Goal: Information Seeking & Learning: Compare options

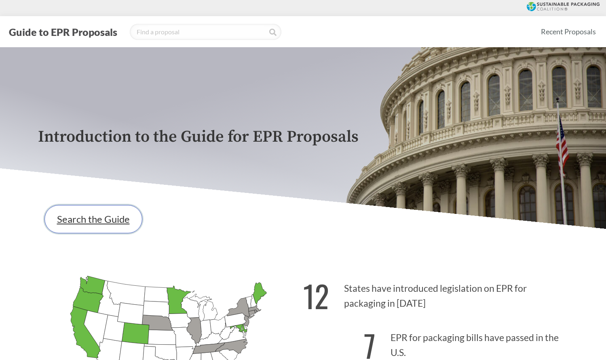
click at [105, 216] on link "Search the Guide" at bounding box center [93, 219] width 98 height 28
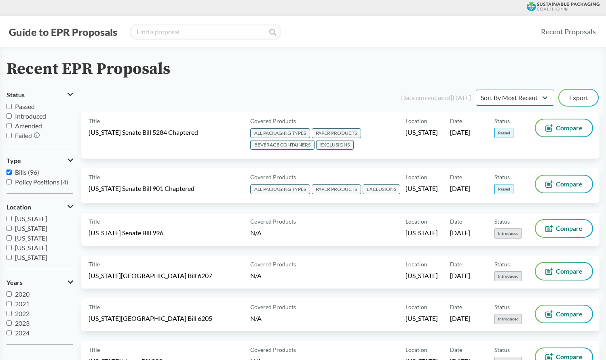
click at [9, 107] on input "Passed" at bounding box center [8, 106] width 5 height 5
checkbox input "true"
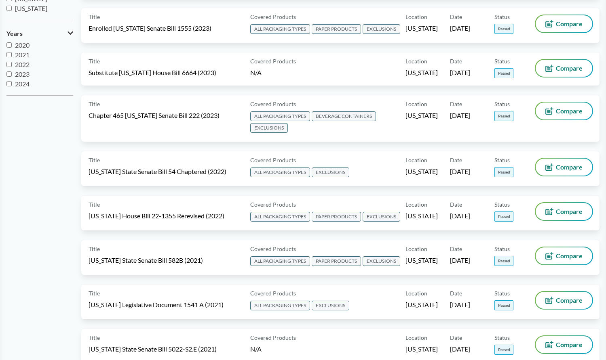
scroll to position [249, 0]
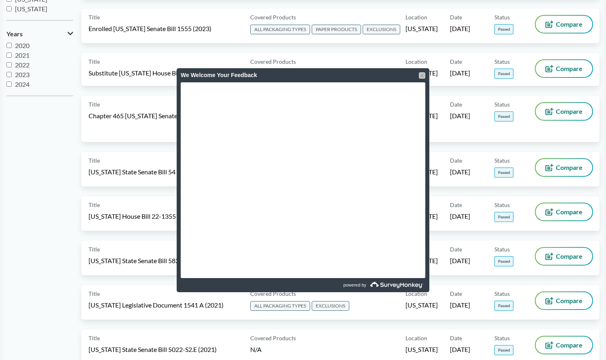
click at [423, 73] on div at bounding box center [422, 75] width 6 height 6
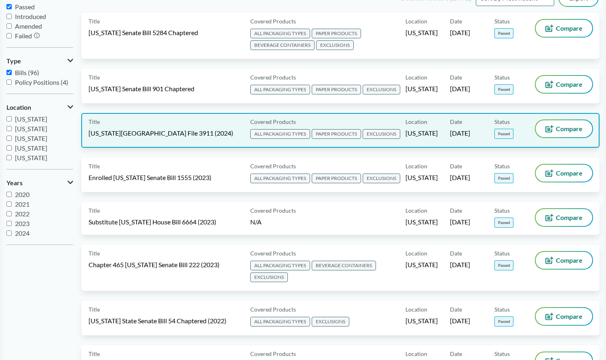
scroll to position [0, 0]
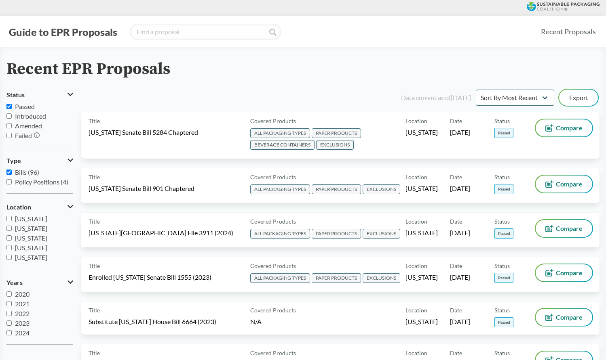
click at [70, 156] on button "Type" at bounding box center [39, 161] width 67 height 14
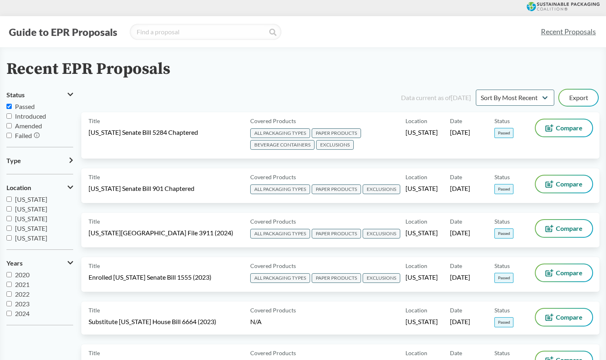
click at [72, 156] on button "Type" at bounding box center [39, 161] width 67 height 14
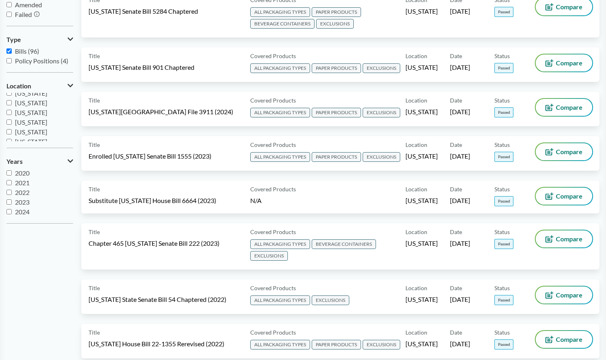
scroll to position [175, 0]
click at [30, 128] on span "[US_STATE]" at bounding box center [31, 127] width 32 height 8
click at [12, 128] on input "[US_STATE]" at bounding box center [8, 126] width 5 height 5
checkbox input "true"
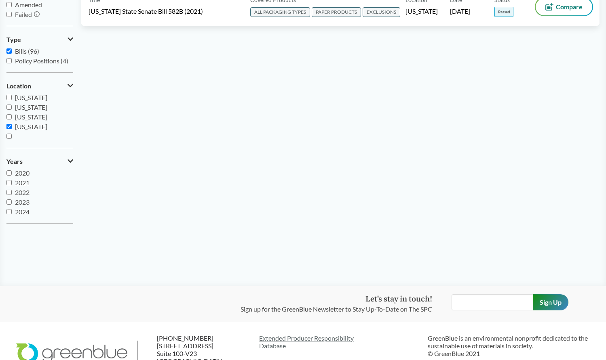
scroll to position [134, 0]
click at [30, 120] on span "[US_STATE]" at bounding box center [31, 119] width 32 height 8
click at [12, 120] on input "[US_STATE]" at bounding box center [8, 118] width 5 height 5
checkbox input "true"
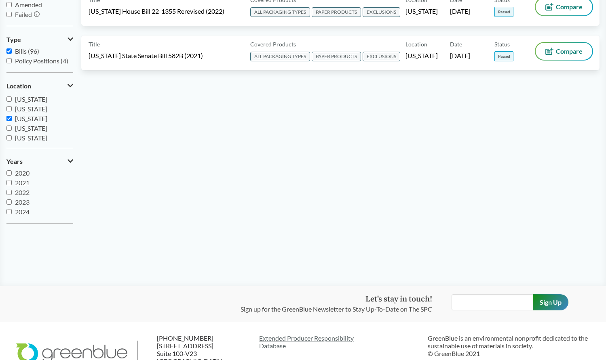
click at [28, 109] on span "[US_STATE]" at bounding box center [31, 109] width 32 height 8
click at [12, 109] on input "[US_STATE]" at bounding box center [8, 108] width 5 height 5
checkbox input "true"
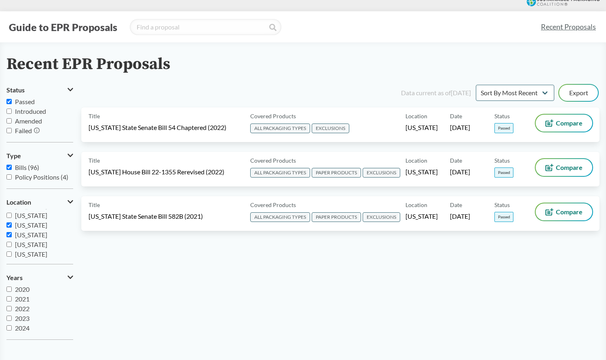
scroll to position [0, 0]
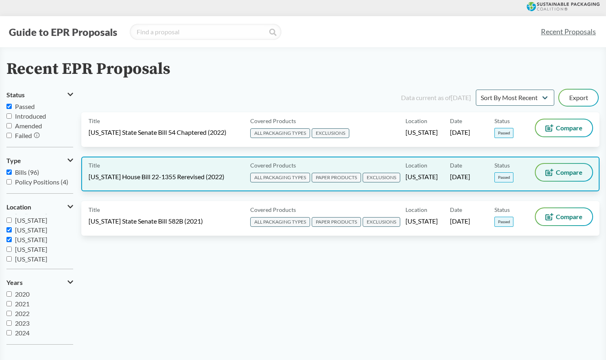
click at [578, 171] on span "Compare" at bounding box center [569, 172] width 27 height 6
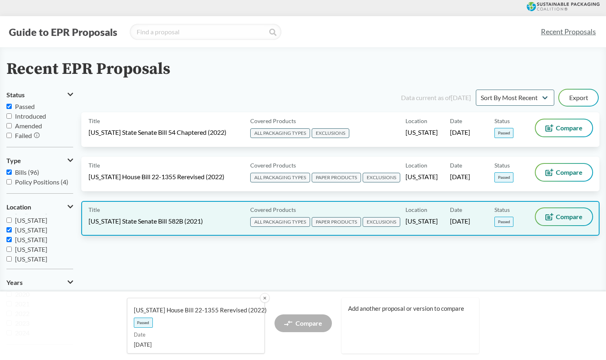
click at [566, 220] on span "Compare" at bounding box center [569, 217] width 27 height 6
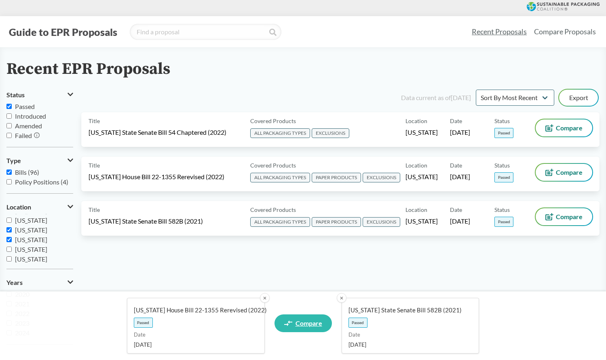
click at [318, 325] on span "Compare" at bounding box center [308, 323] width 27 height 6
select select "SB582B"
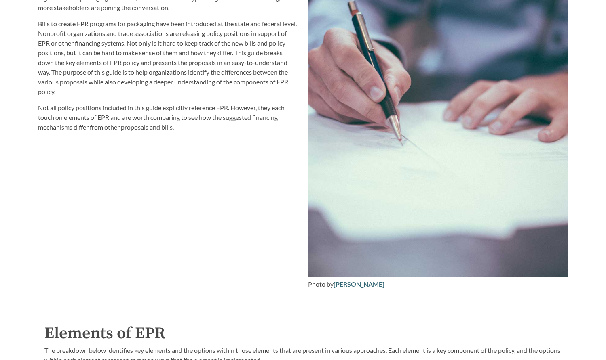
scroll to position [929, 0]
